Goal: Task Accomplishment & Management: Manage account settings

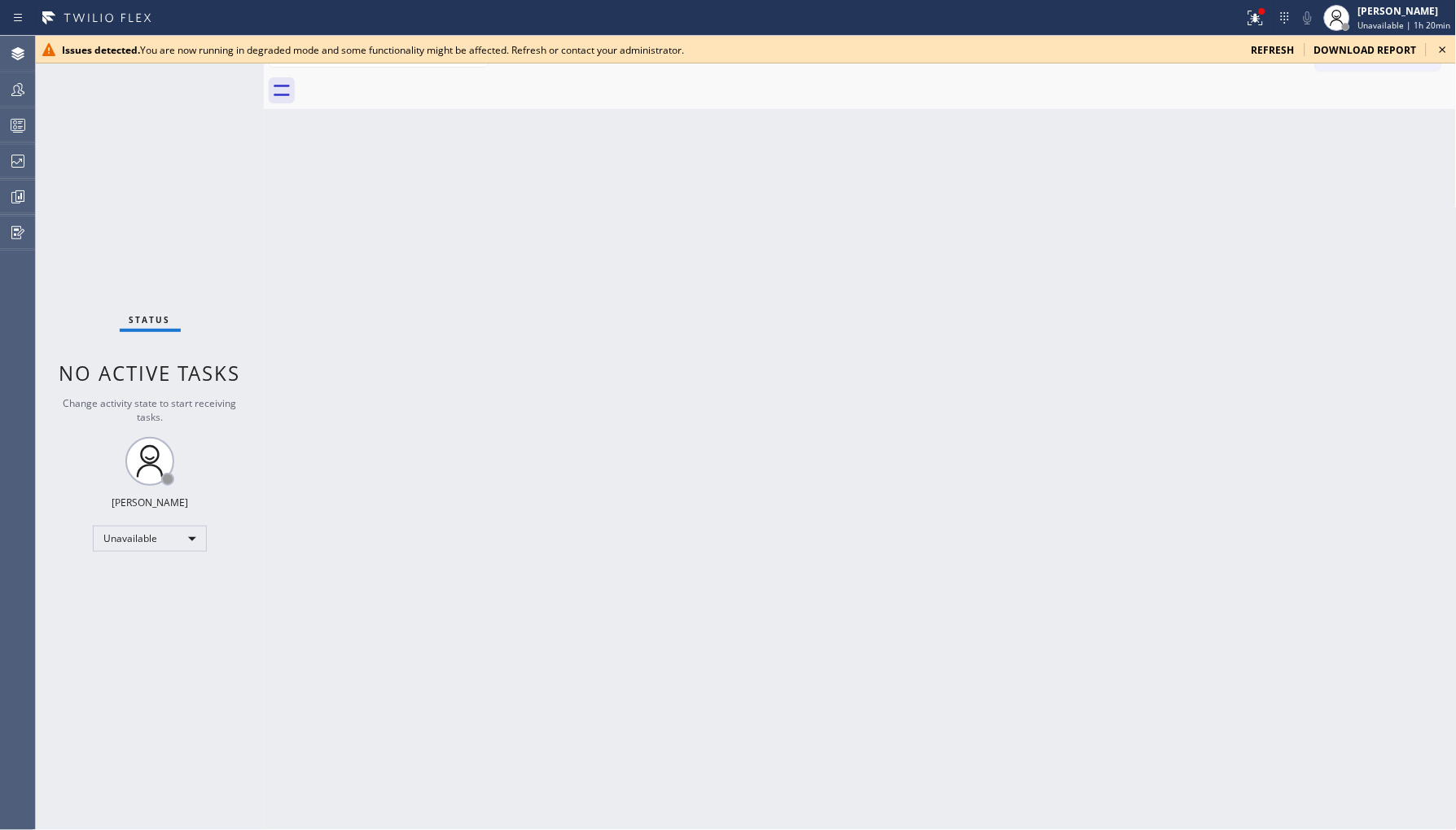
click at [1272, 49] on span "refresh" at bounding box center [1272, 50] width 43 height 14
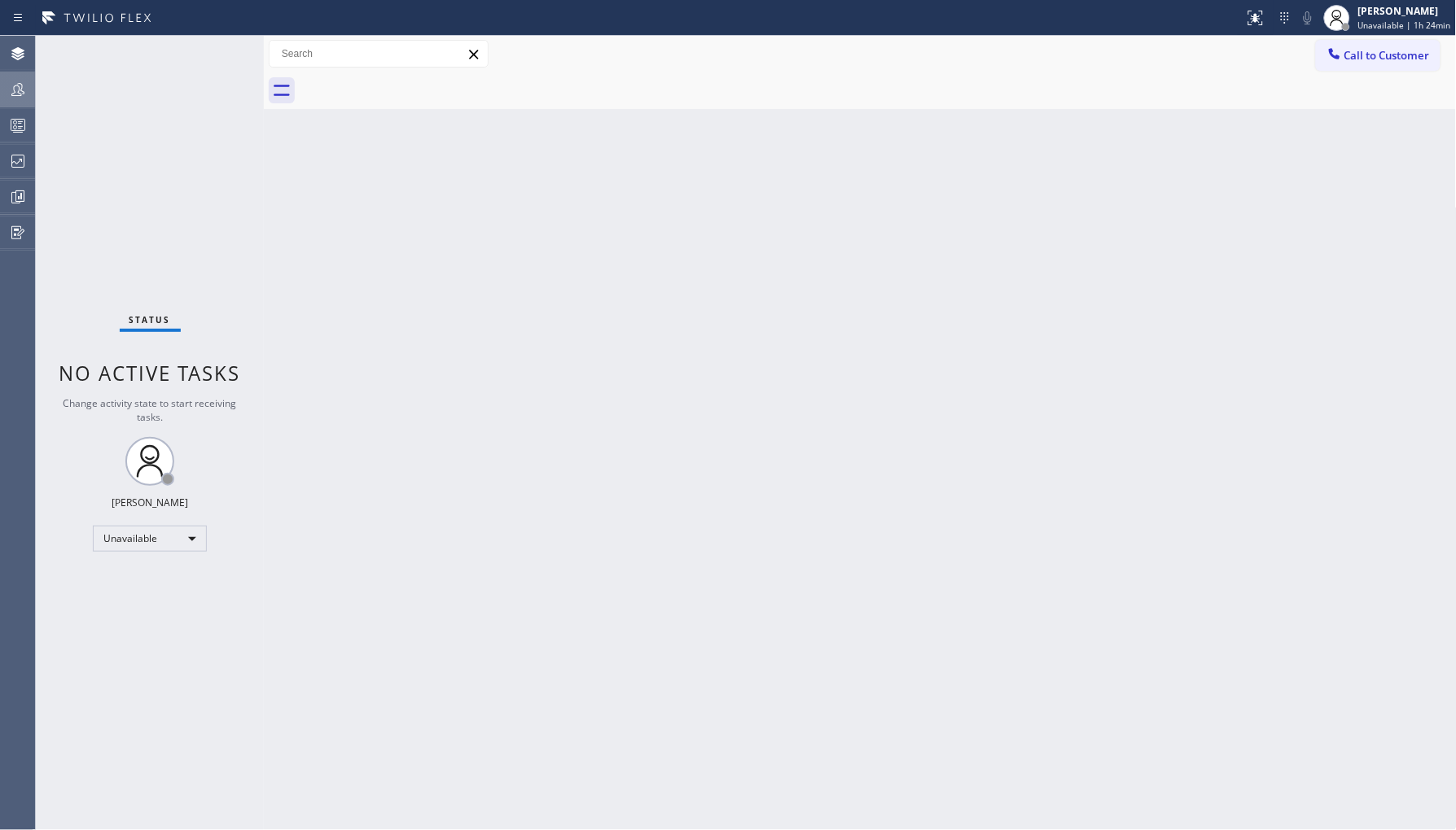
click at [12, 81] on icon at bounding box center [18, 90] width 20 height 20
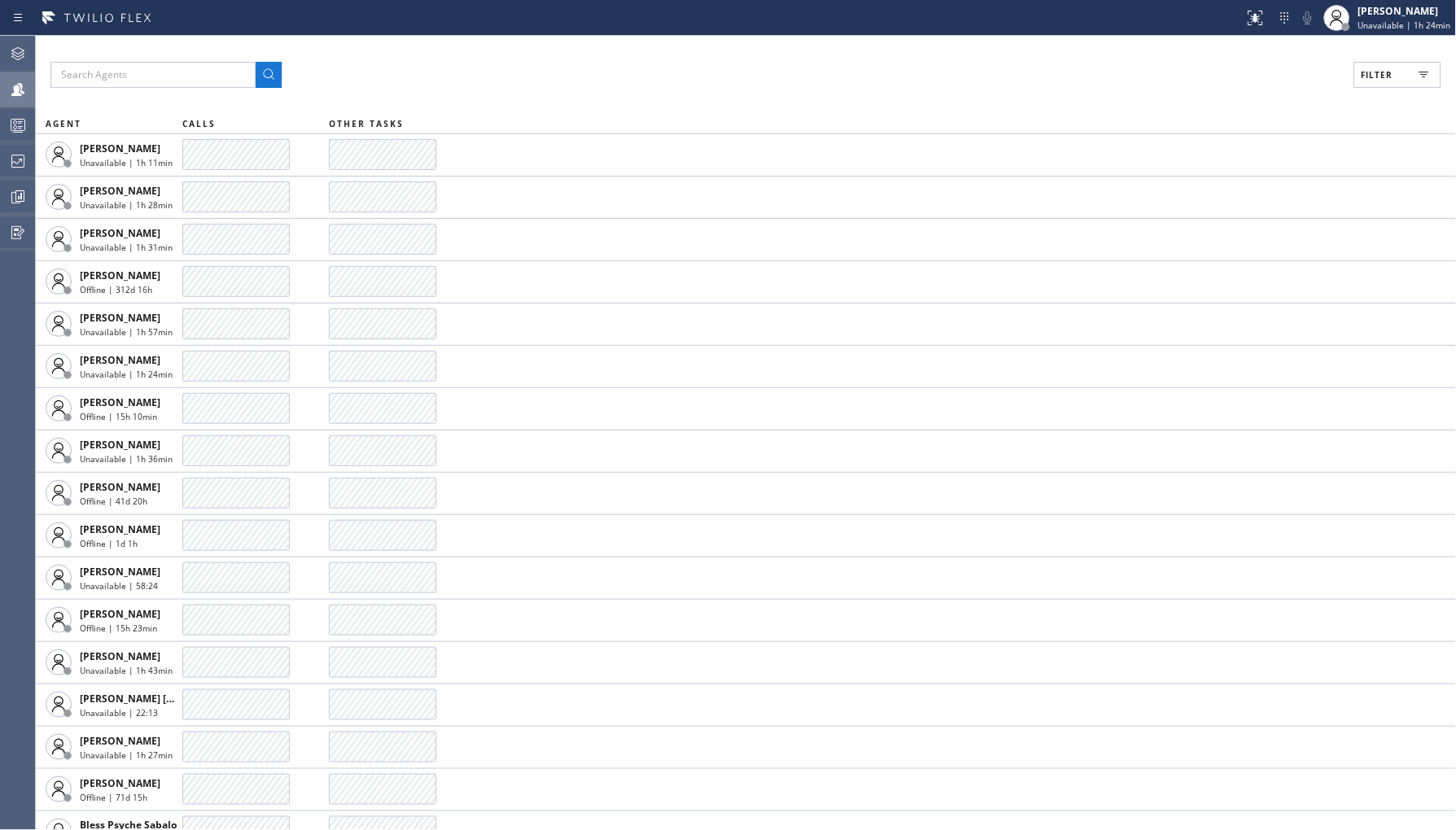
click at [1394, 67] on button "Filter" at bounding box center [1398, 74] width 87 height 26
click at [1255, 248] on label "Break" at bounding box center [1336, 245] width 214 height 14
click at [1229, 248] on input "Break" at bounding box center [1219, 244] width 20 height 20
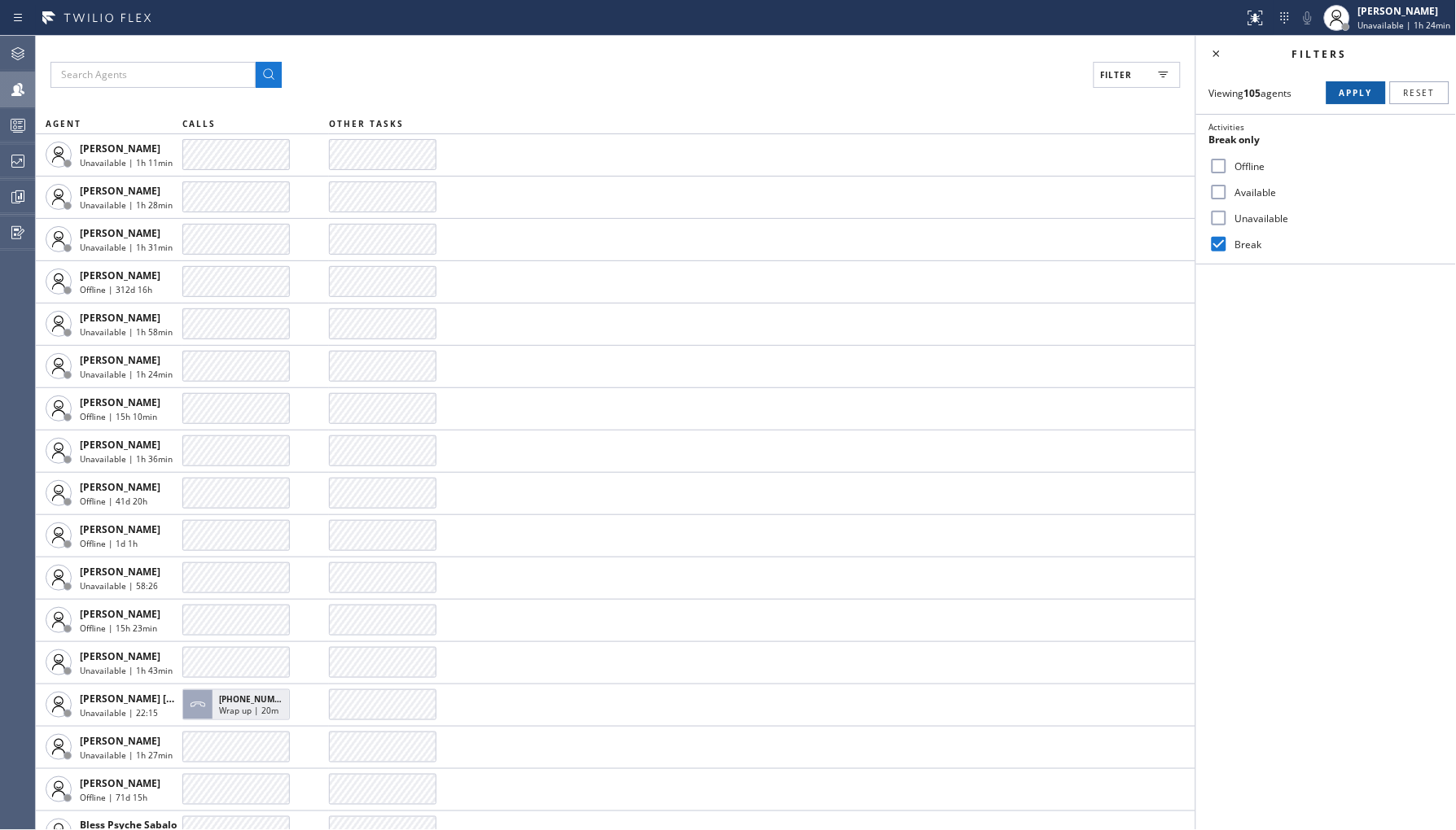
click at [1360, 87] on span "Apply" at bounding box center [1355, 93] width 33 height 12
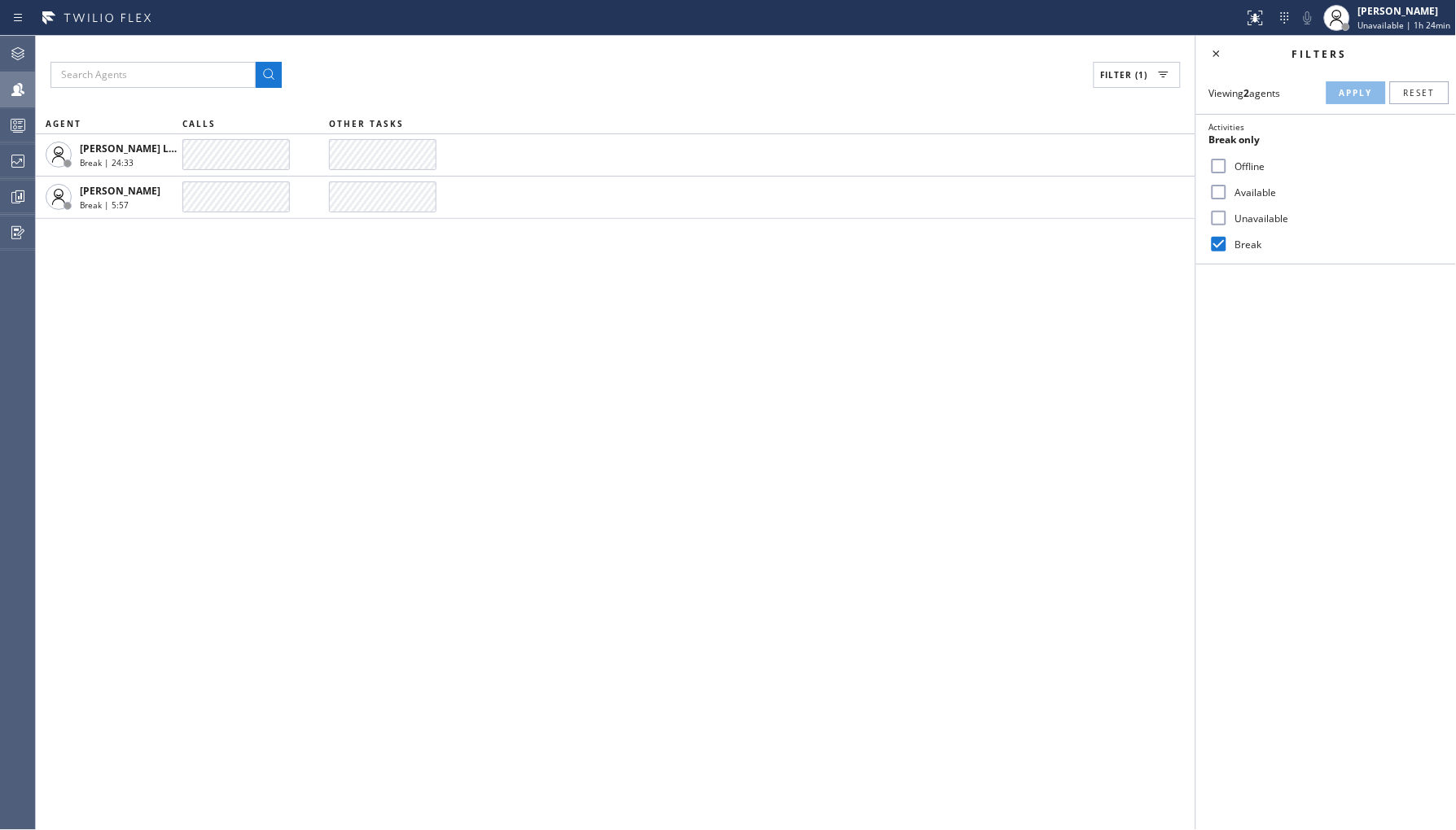
click at [1251, 248] on label "Break" at bounding box center [1336, 245] width 214 height 14
click at [1229, 248] on input "Break" at bounding box center [1219, 244] width 20 height 20
checkbox input "false"
click at [1269, 217] on label "Unavailable" at bounding box center [1336, 219] width 214 height 14
click at [1229, 217] on input "Unavailable" at bounding box center [1219, 218] width 20 height 20
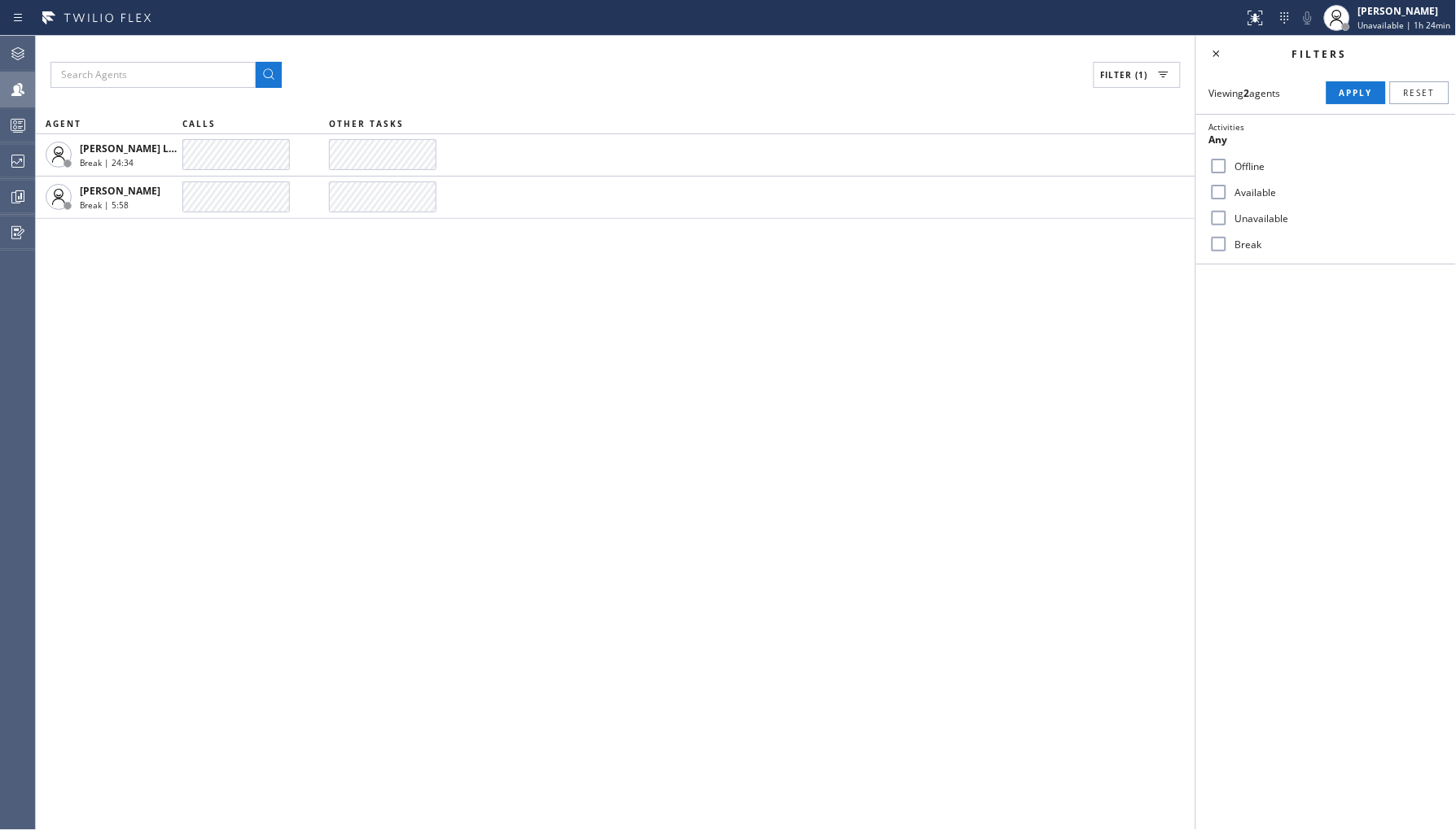
checkbox input "true"
click at [1337, 82] on button "Apply" at bounding box center [1356, 93] width 60 height 23
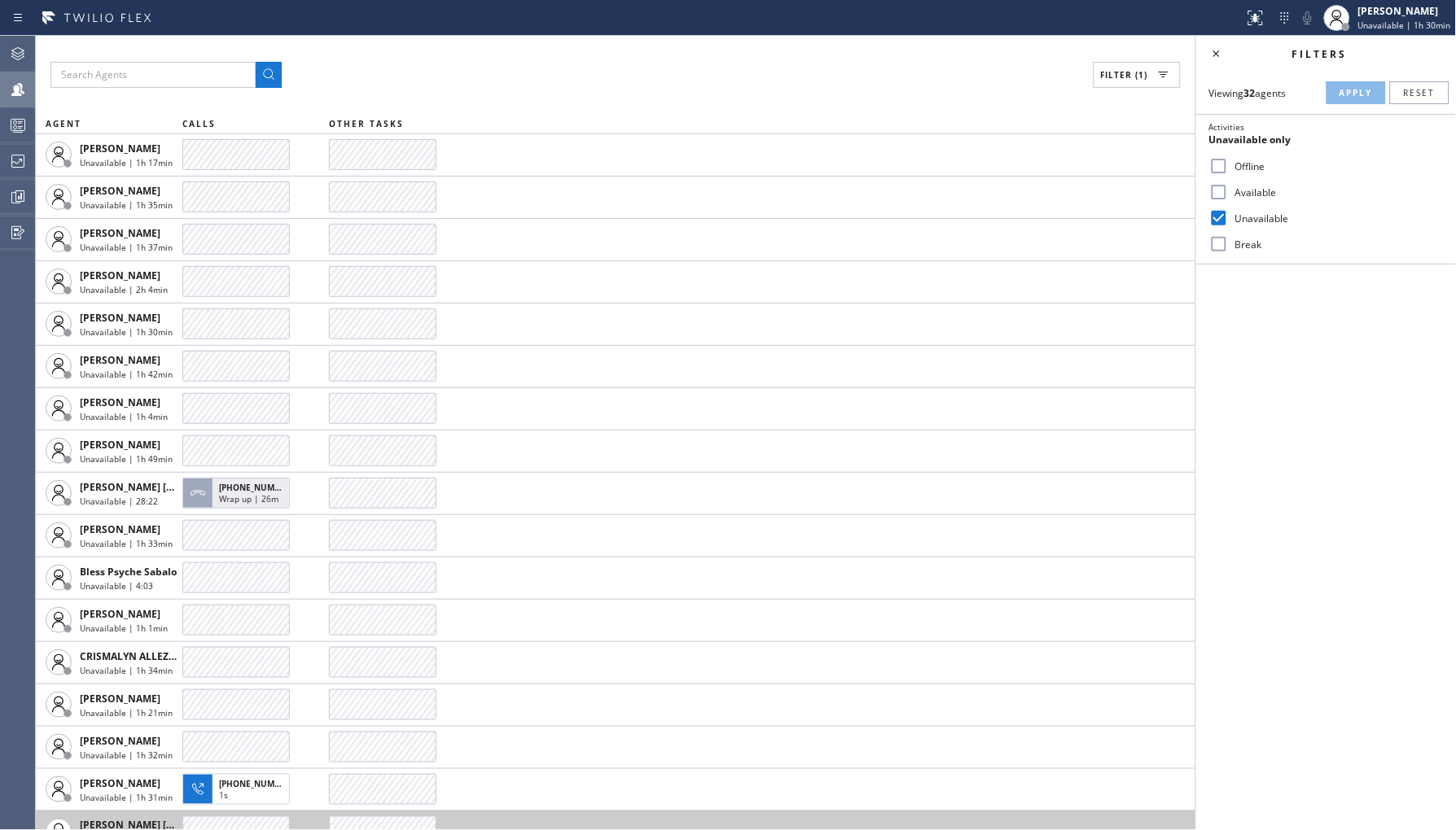
drag, startPoint x: 739, startPoint y: 828, endPoint x: 774, endPoint y: 828, distance: 35.0
click at [885, 698] on td at bounding box center [762, 705] width 866 height 43
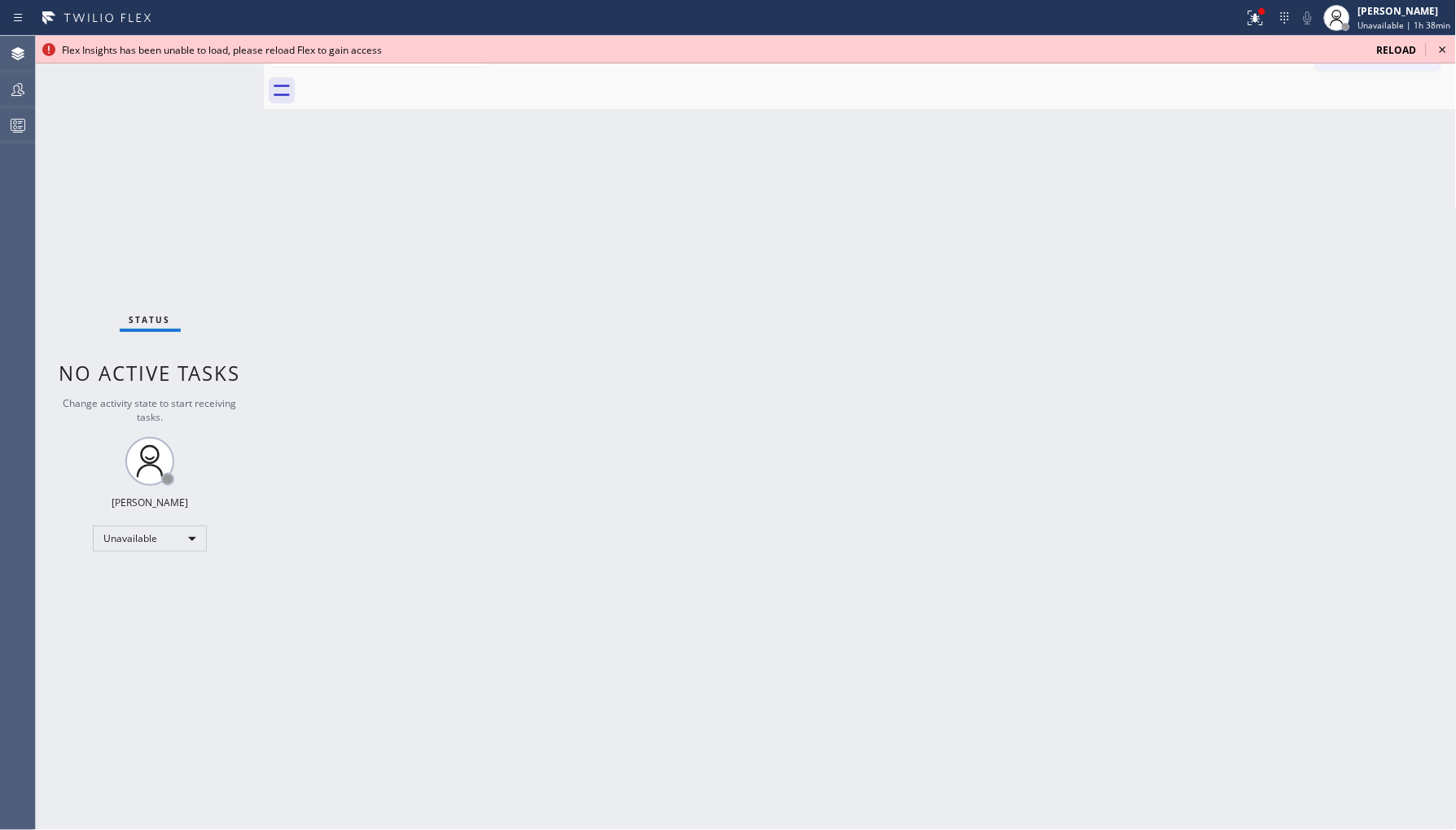
click at [1403, 47] on span "Reload" at bounding box center [1396, 50] width 40 height 14
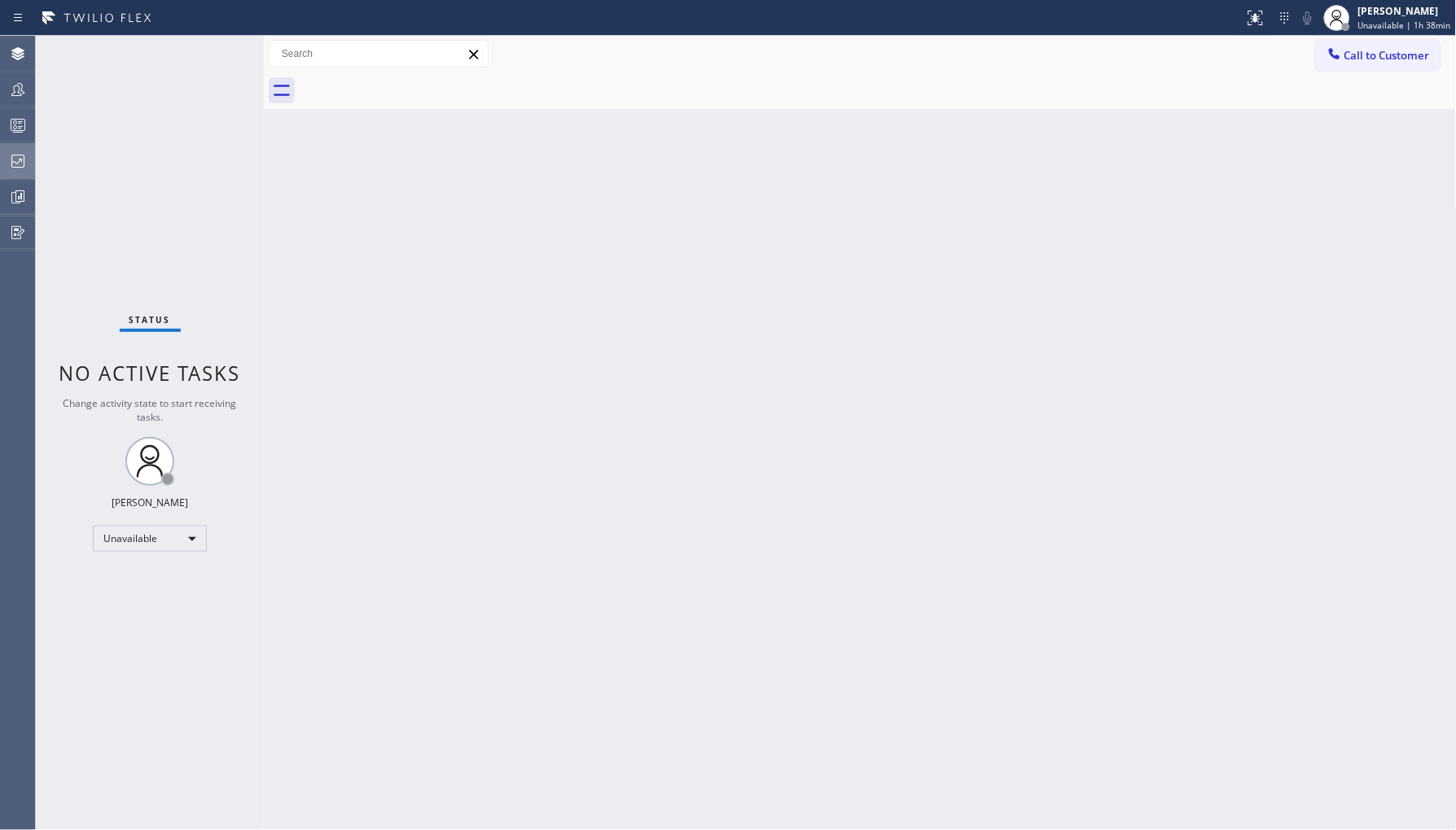
click at [22, 159] on icon at bounding box center [18, 161] width 20 height 20
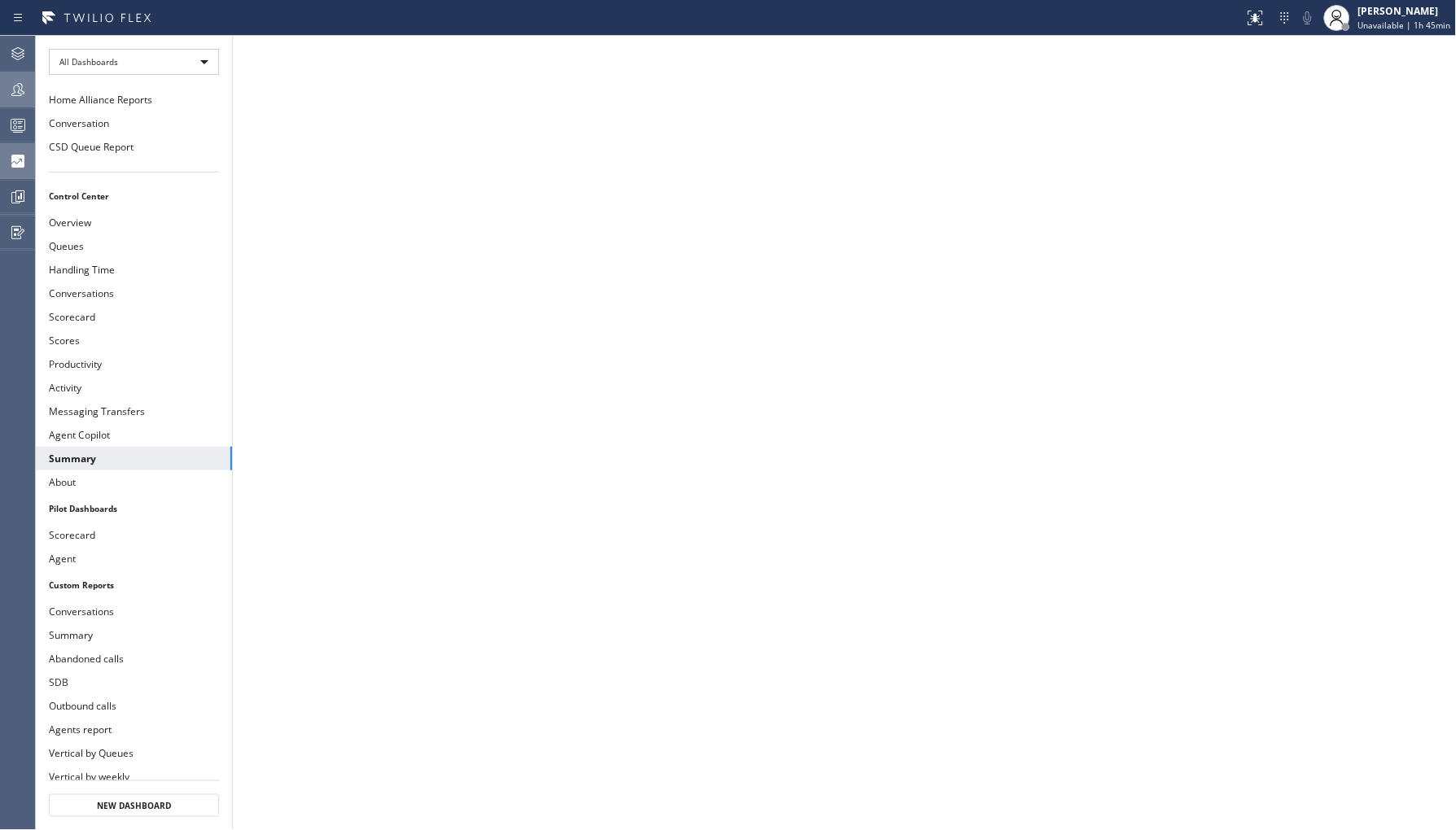
click at [29, 85] on div at bounding box center [18, 90] width 36 height 20
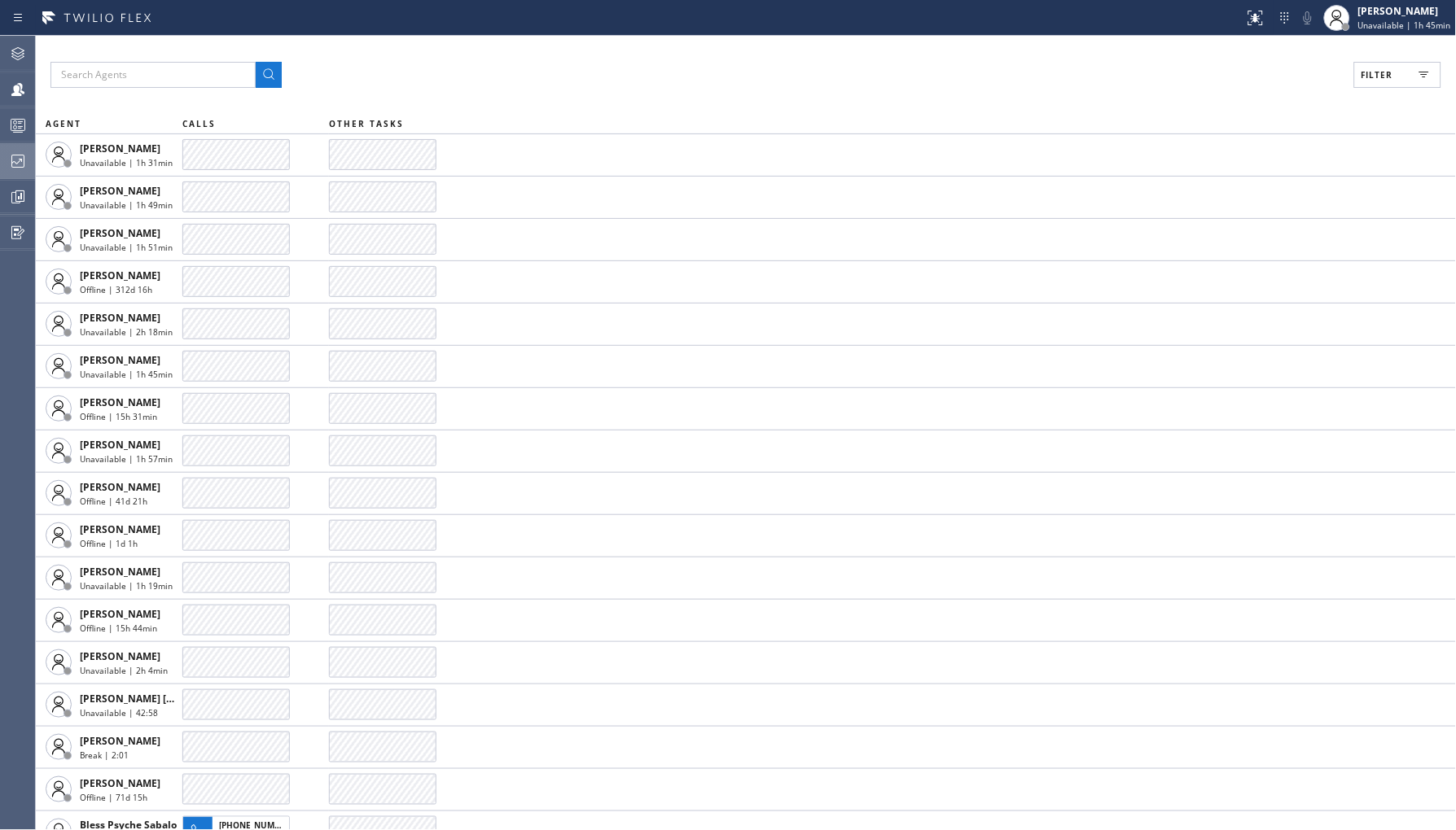
click at [1372, 73] on span "Filter" at bounding box center [1378, 75] width 32 height 12
click at [1250, 189] on label "Available" at bounding box center [1336, 192] width 214 height 14
click at [1229, 189] on input "Available" at bounding box center [1219, 192] width 20 height 20
checkbox input "true"
click at [1347, 103] on button "Apply" at bounding box center [1356, 93] width 60 height 23
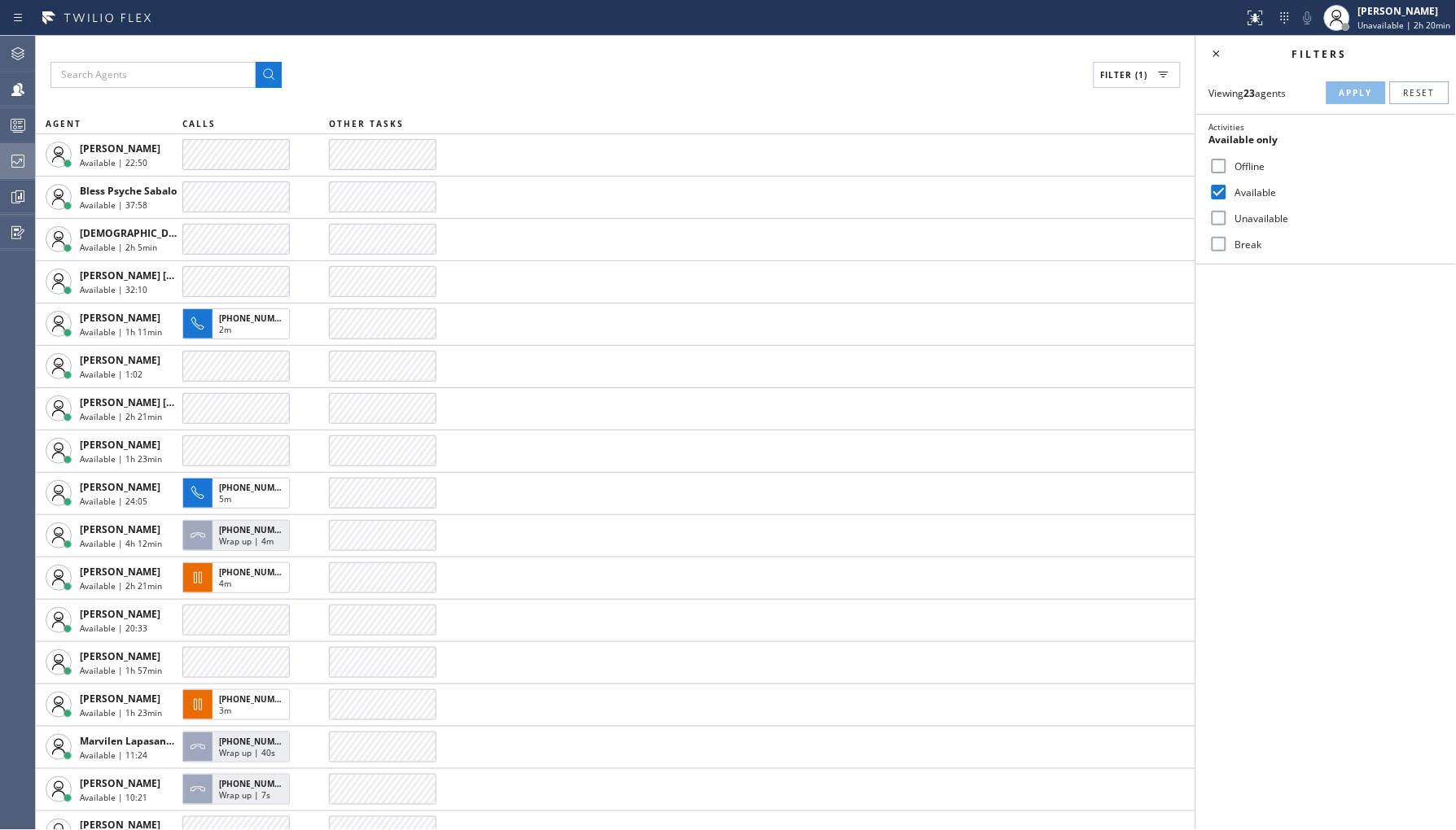
drag, startPoint x: 1235, startPoint y: 216, endPoint x: 1269, endPoint y: 191, distance: 42.2
click at [1236, 216] on label "Unavailable" at bounding box center [1336, 219] width 214 height 14
click at [1229, 216] on input "Unavailable" at bounding box center [1219, 218] width 20 height 20
checkbox input "true"
click at [1270, 190] on label "Available" at bounding box center [1336, 192] width 214 height 14
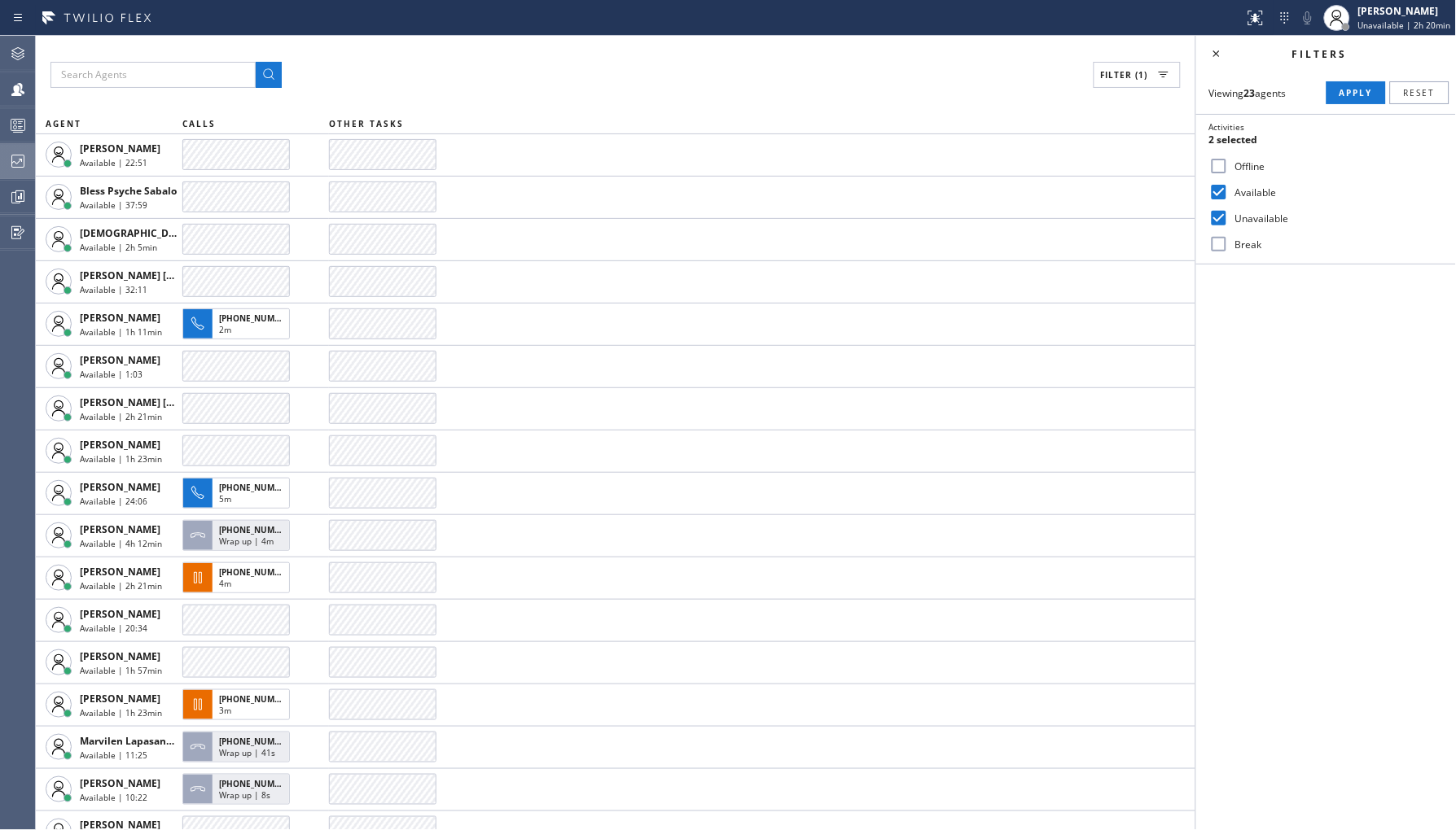
click at [1229, 190] on input "Available" at bounding box center [1219, 192] width 20 height 20
checkbox input "false"
click at [1338, 101] on button "Apply" at bounding box center [1356, 93] width 60 height 23
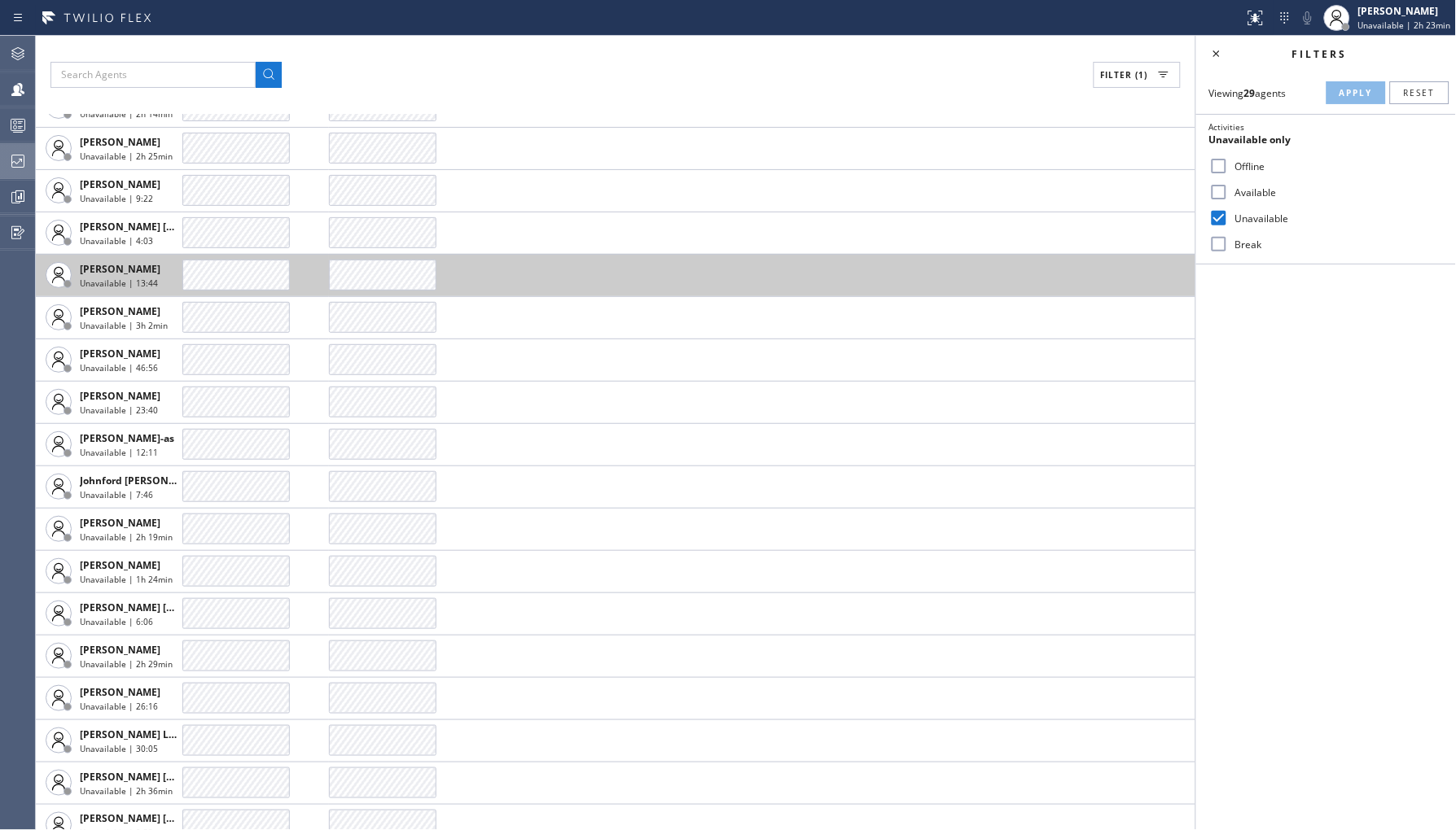
scroll to position [531, 0]
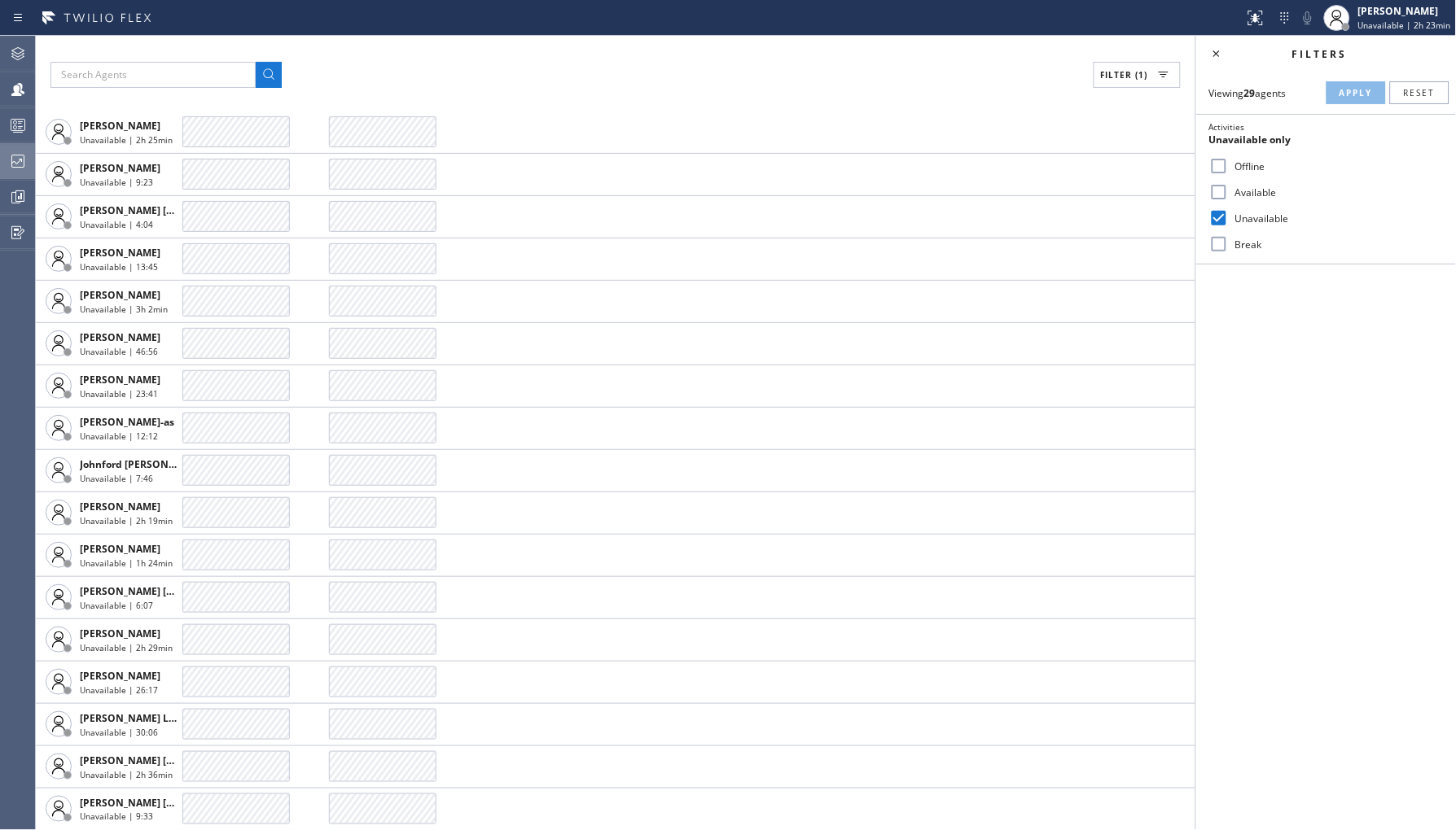
click at [1238, 249] on label "Break" at bounding box center [1336, 245] width 214 height 14
click at [1229, 249] on input "Break" at bounding box center [1219, 244] width 20 height 20
checkbox input "true"
click at [1255, 223] on label "Unavailable" at bounding box center [1336, 219] width 214 height 14
click at [1229, 223] on input "Unavailable" at bounding box center [1219, 218] width 20 height 20
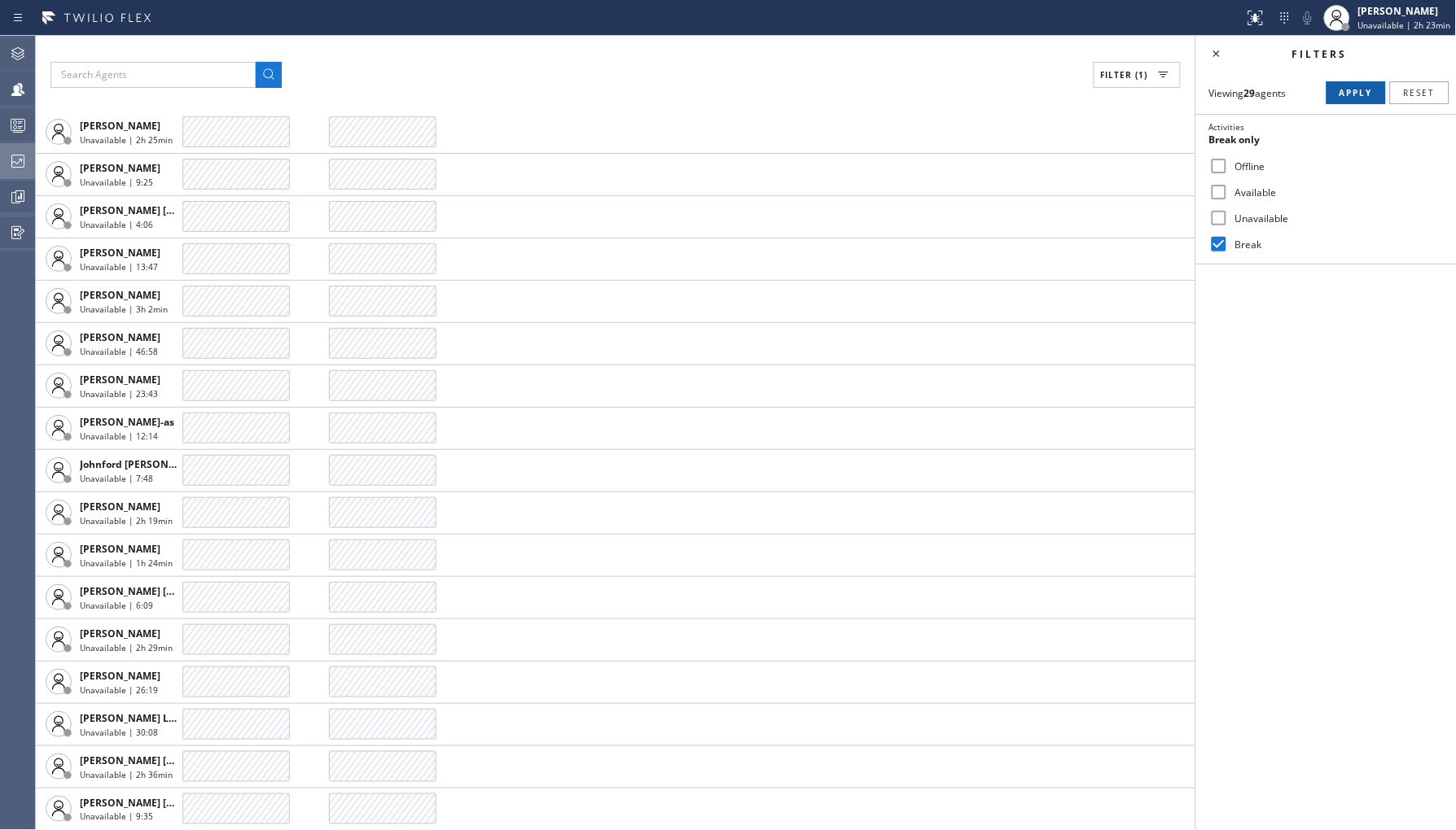
click at [1347, 85] on button "Apply" at bounding box center [1356, 93] width 60 height 23
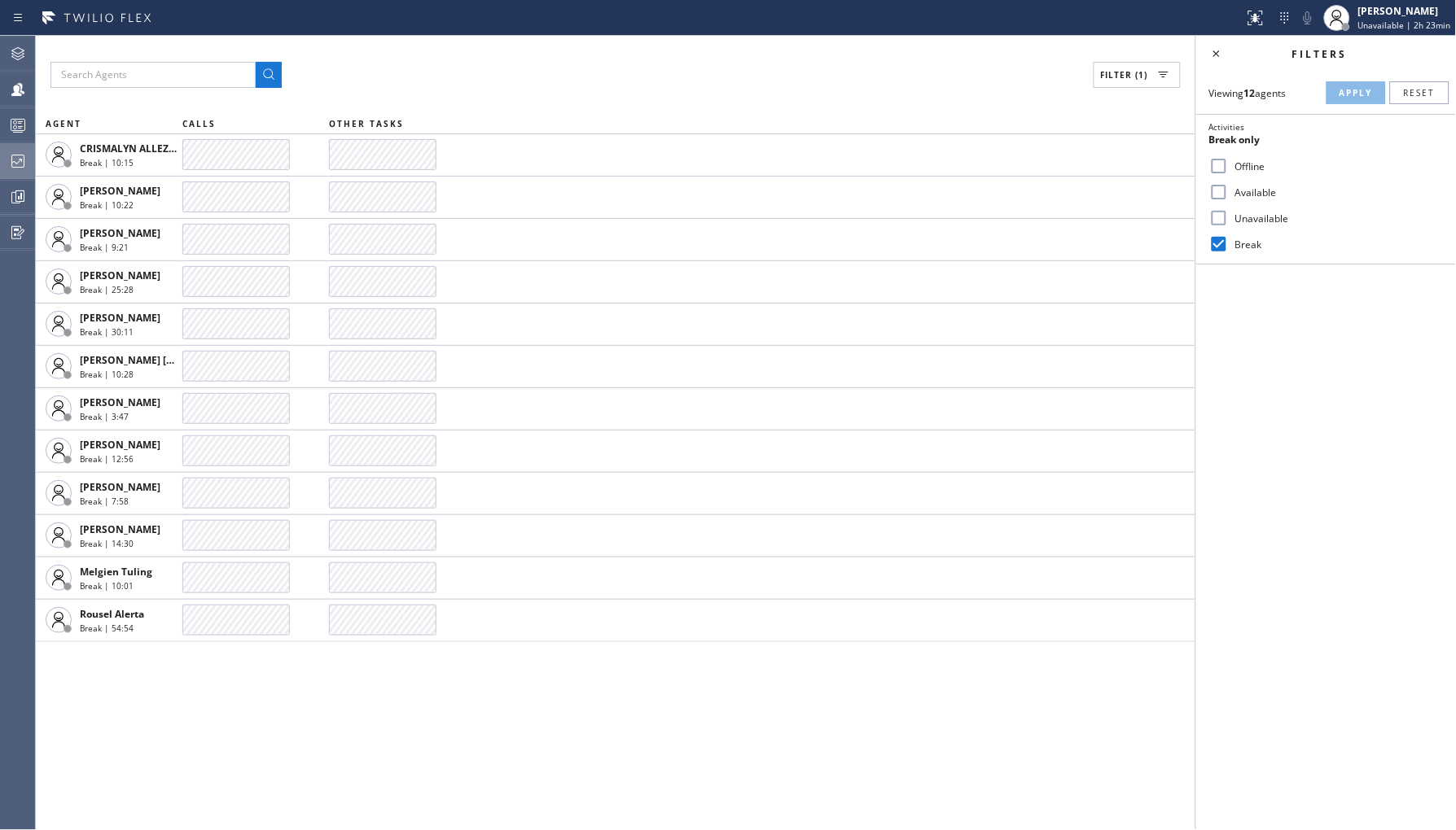
scroll to position [0, 0]
click at [1282, 223] on label "Unavailable" at bounding box center [1336, 219] width 214 height 14
click at [1229, 223] on input "Unavailable" at bounding box center [1219, 218] width 20 height 20
checkbox input "true"
click at [1251, 244] on label "Break" at bounding box center [1336, 245] width 214 height 14
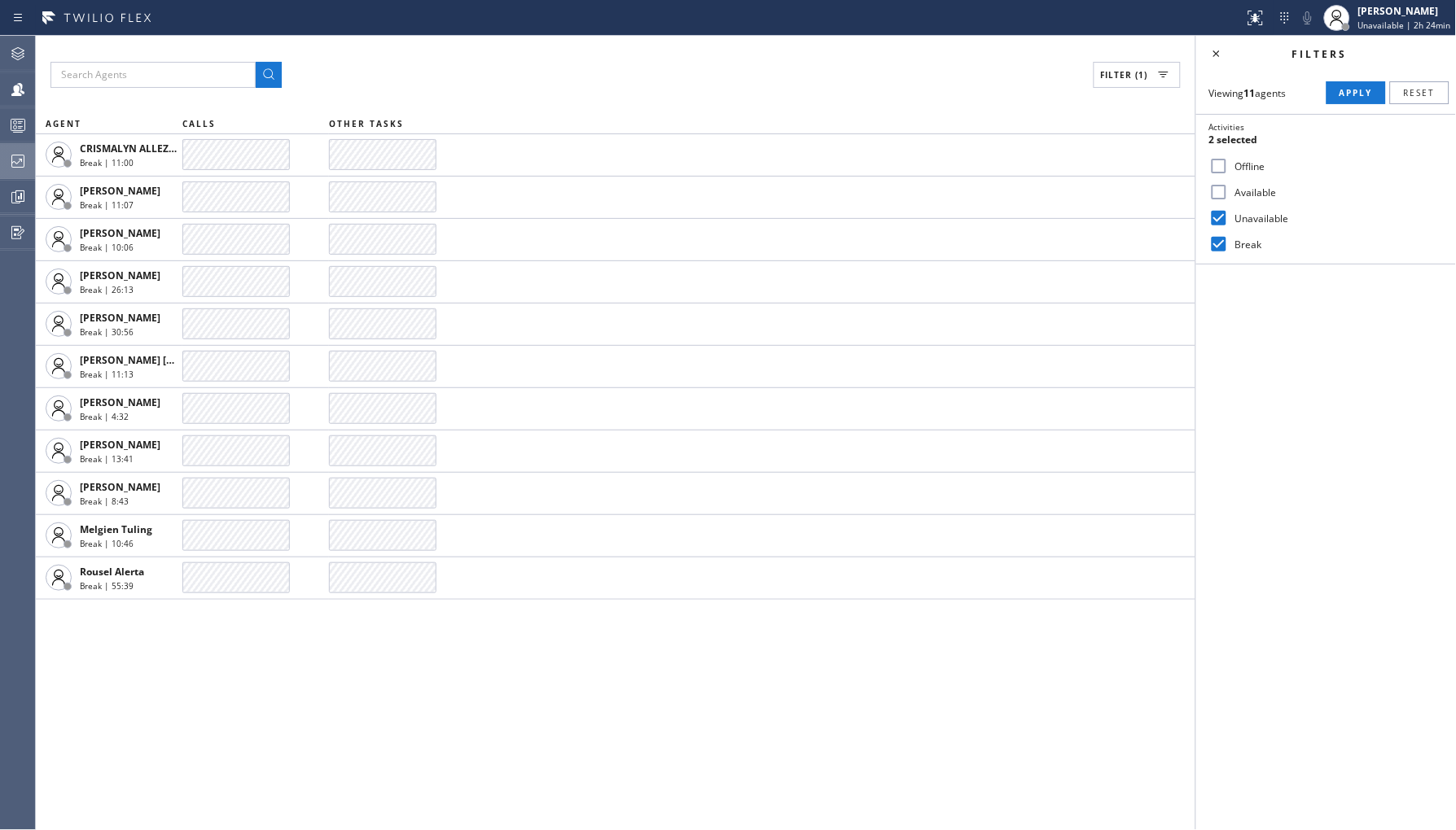
click at [1229, 244] on input "Break" at bounding box center [1219, 244] width 20 height 20
checkbox input "false"
click at [1350, 99] on button "Apply" at bounding box center [1356, 93] width 60 height 23
